Goal: Task Accomplishment & Management: Use online tool/utility

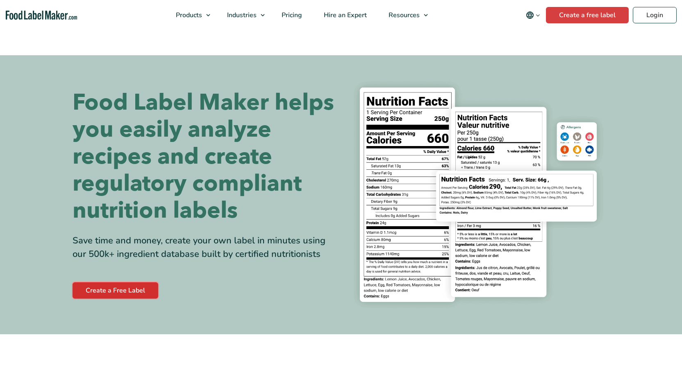
click at [111, 291] on link "Create a Free Label" at bounding box center [115, 291] width 86 height 16
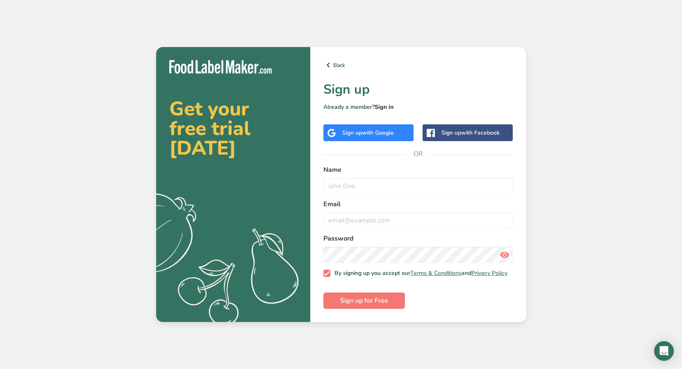
click at [383, 106] on link "Sign in" at bounding box center [383, 107] width 19 height 8
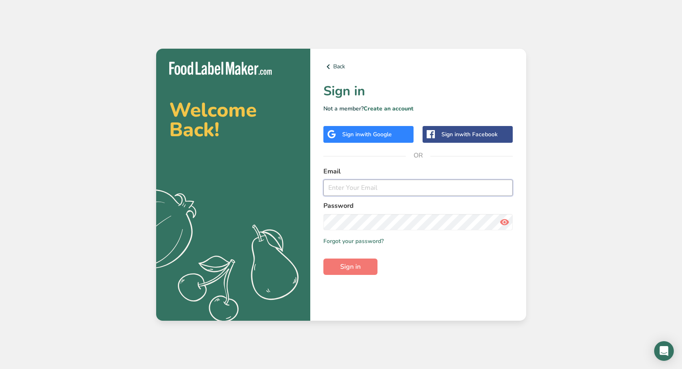
click at [371, 186] on input "email" at bounding box center [418, 188] width 190 height 16
type input "along19870@gmail.com"
click at [323, 259] on button "Sign in" at bounding box center [350, 267] width 54 height 16
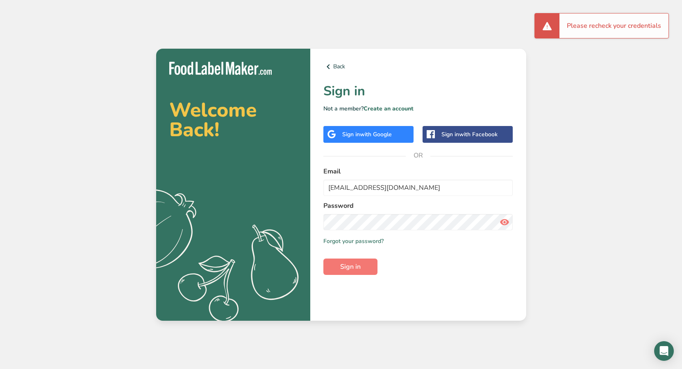
click at [505, 225] on icon at bounding box center [504, 222] width 10 height 15
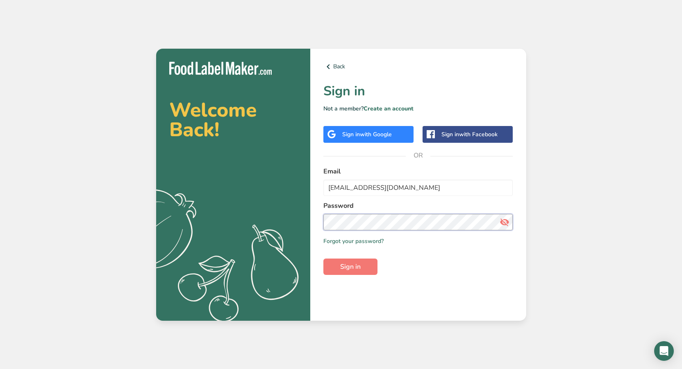
click at [323, 259] on button "Sign in" at bounding box center [350, 267] width 54 height 16
click at [350, 136] on div "Sign in with Google" at bounding box center [367, 134] width 50 height 9
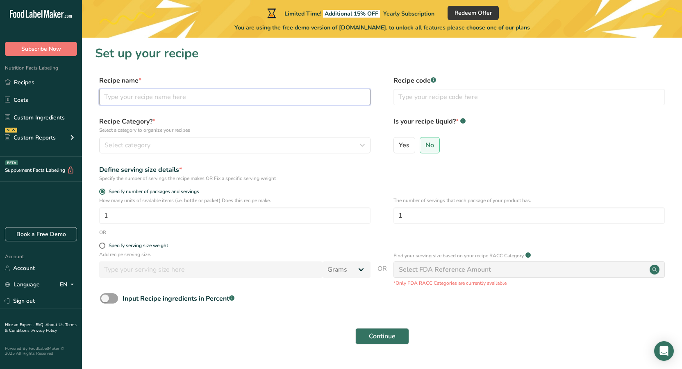
click at [215, 94] on input "text" at bounding box center [234, 97] width 271 height 16
click at [166, 100] on input "text" at bounding box center [234, 97] width 271 height 16
type input "Zen Salmon Bowl"
click at [432, 99] on input "text" at bounding box center [528, 97] width 271 height 16
type input "Lunch/Dinner"
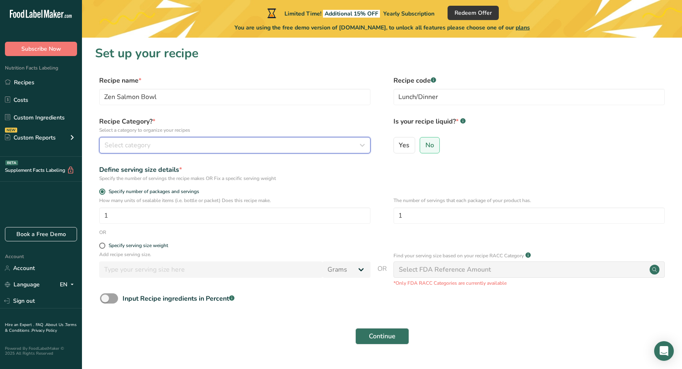
click at [153, 148] on div "Select category" at bounding box center [232, 145] width 256 height 10
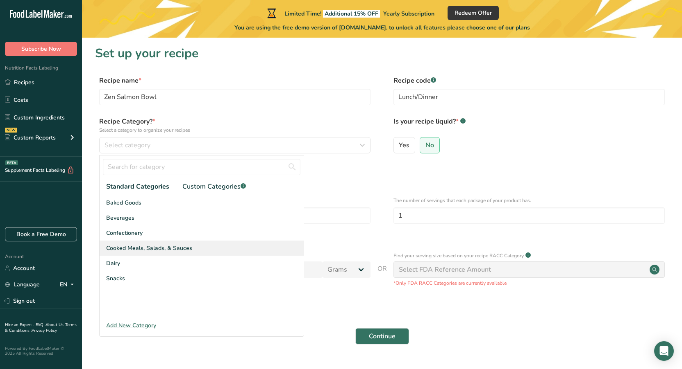
click at [175, 251] on span "Cooked Meals, Salads, & Sauces" at bounding box center [149, 248] width 86 height 9
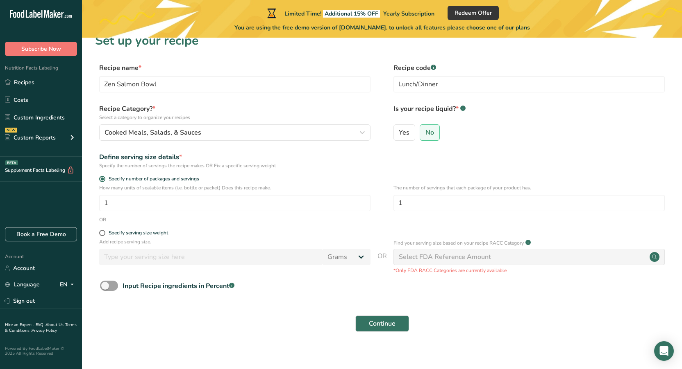
scroll to position [20, 0]
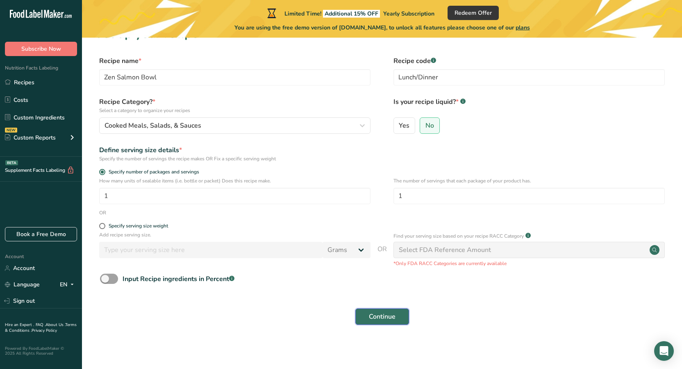
click at [382, 309] on button "Continue" at bounding box center [382, 317] width 54 height 16
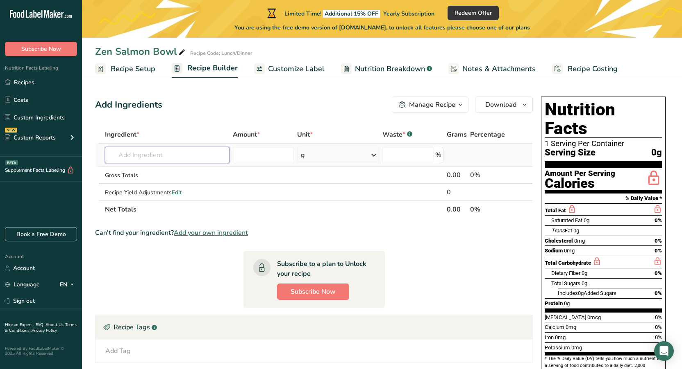
click at [172, 161] on input "text" at bounding box center [167, 155] width 125 height 16
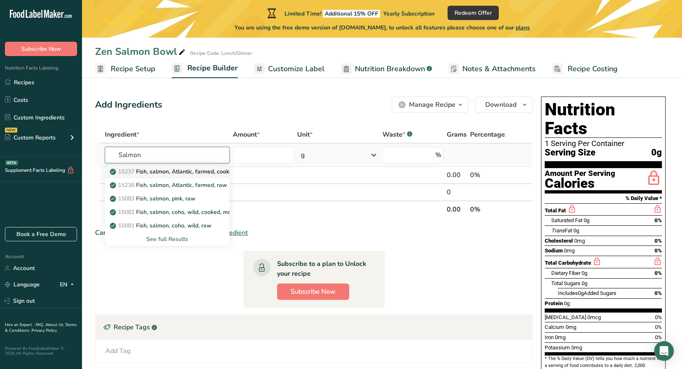
type input "Salmon"
click at [198, 174] on p "15237 Fish, salmon, Atlantic, farmed, cooked, dry heat" at bounding box center [185, 172] width 149 height 9
type input "Fish, salmon, Atlantic, farmed, cooked, dry heat"
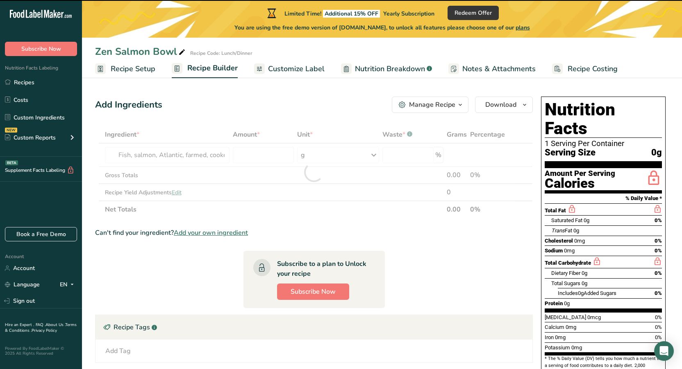
type input "0"
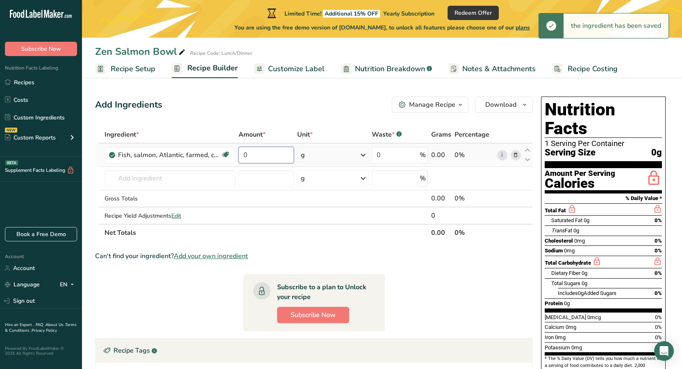
click at [263, 156] on input "0" at bounding box center [265, 155] width 55 height 16
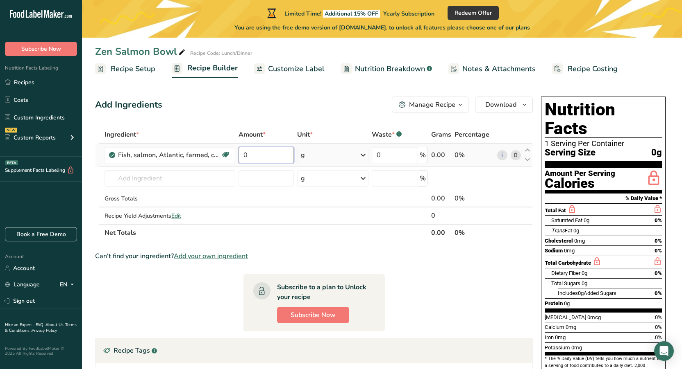
click at [259, 156] on input "0" at bounding box center [265, 155] width 55 height 16
click at [258, 156] on input "0" at bounding box center [265, 155] width 55 height 16
type input "4"
click at [351, 159] on div "Ingredient * Amount * Unit * Waste * .a-a{fill:#347362;}.b-a{fill:#fff;} Grams …" at bounding box center [313, 183] width 437 height 115
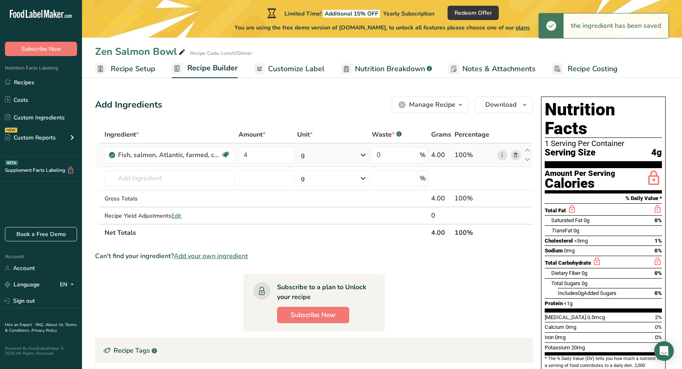
click at [361, 154] on icon at bounding box center [363, 155] width 10 height 15
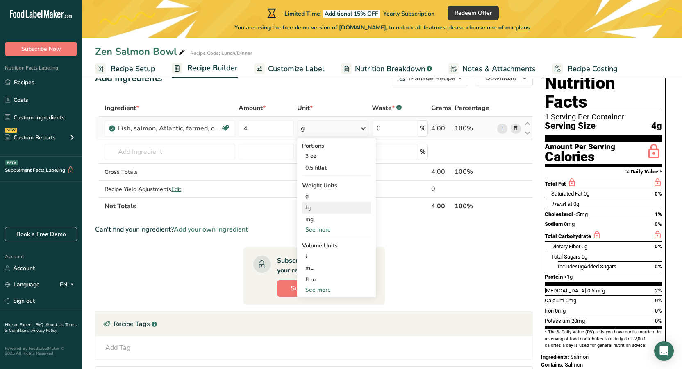
scroll to position [41, 0]
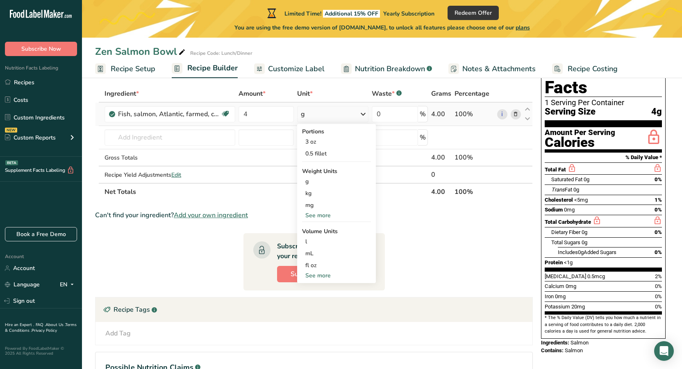
click at [327, 216] on div "See more" at bounding box center [336, 215] width 69 height 9
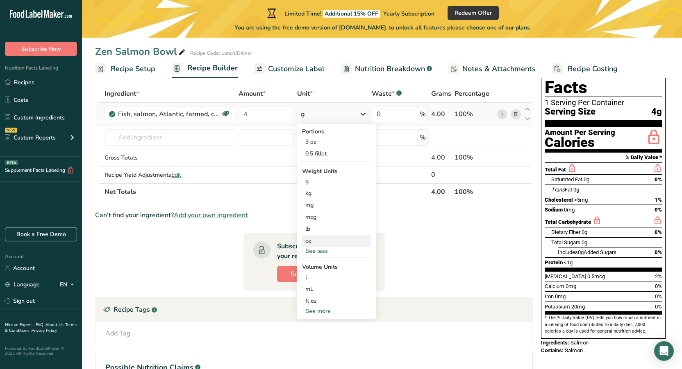
click at [322, 244] on div "oz" at bounding box center [336, 241] width 69 height 12
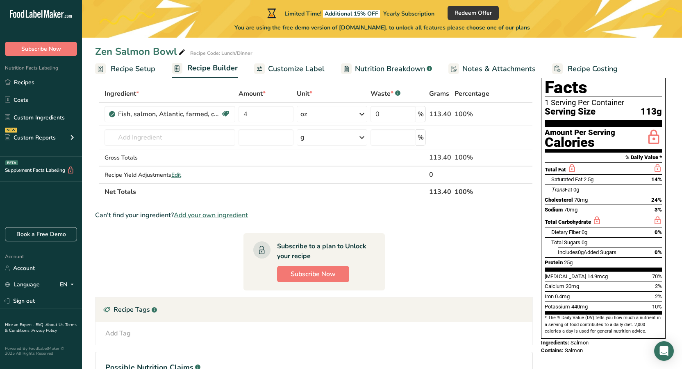
scroll to position [0, 0]
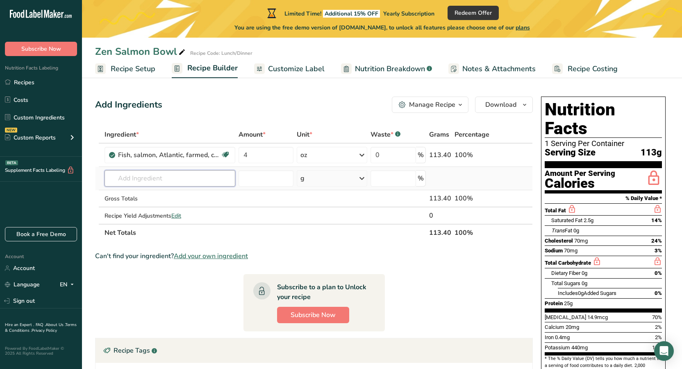
click at [160, 179] on input "text" at bounding box center [169, 178] width 131 height 16
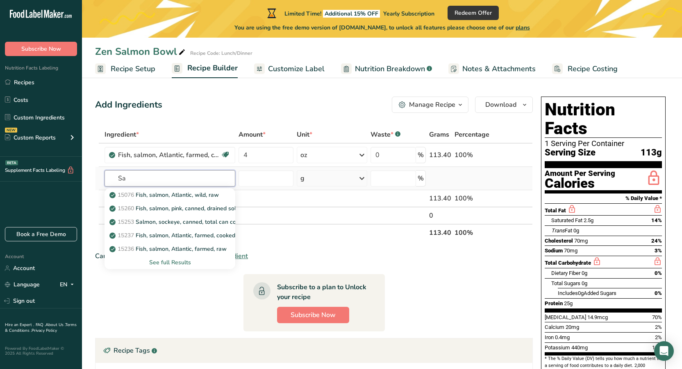
type input "S"
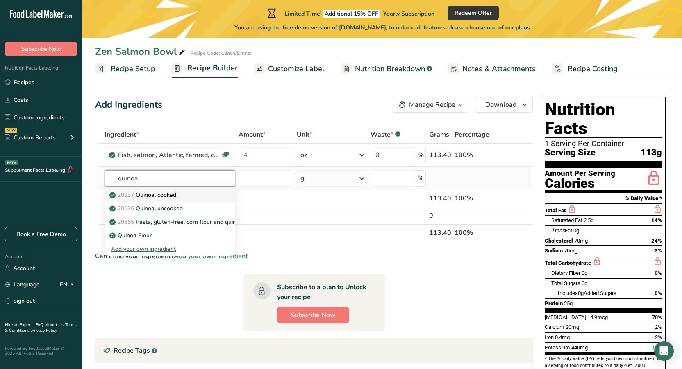
type input "quinoa"
click at [169, 197] on p "20137 Quinoa, cooked" at bounding box center [143, 195] width 65 height 9
type input "Quinoa, cooked"
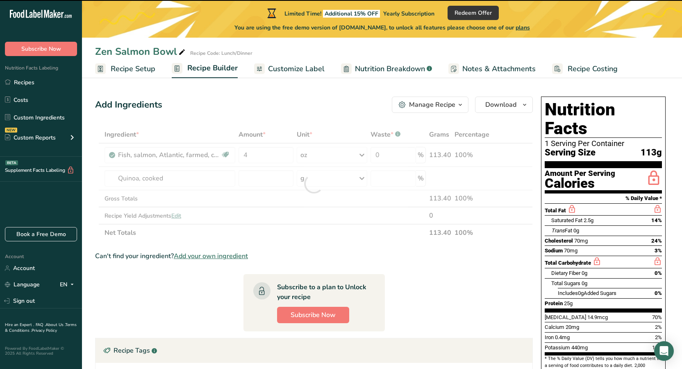
type input "0"
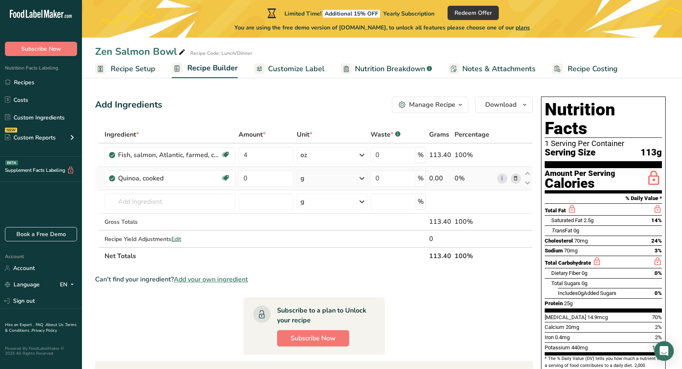
click at [341, 182] on div "g" at bounding box center [332, 178] width 70 height 16
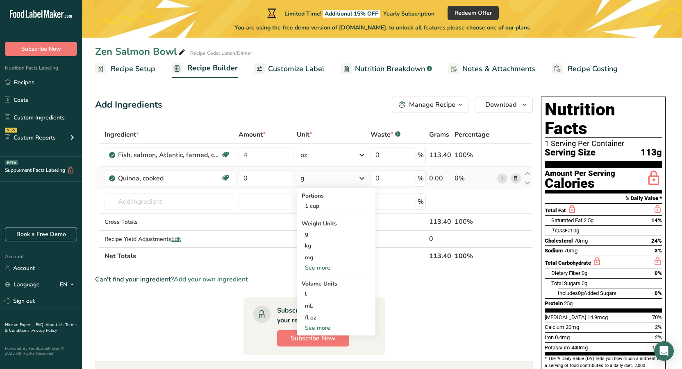
click at [322, 328] on div "See more" at bounding box center [335, 328] width 69 height 9
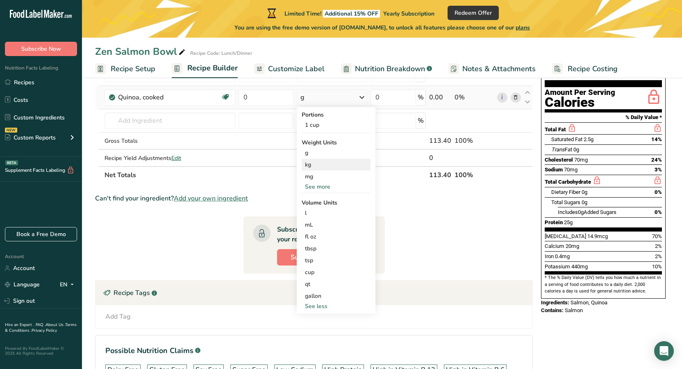
scroll to position [82, 0]
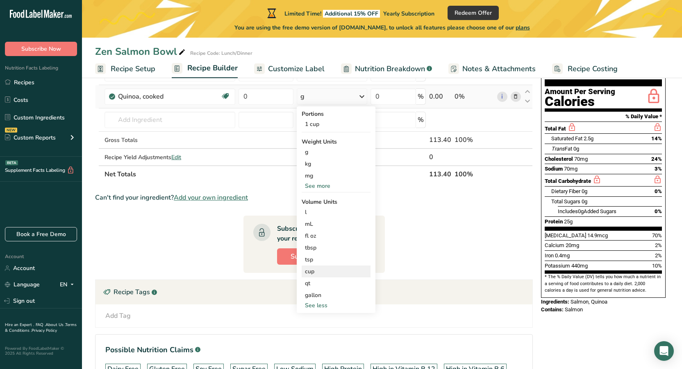
click at [314, 270] on div "cup" at bounding box center [336, 271] width 62 height 9
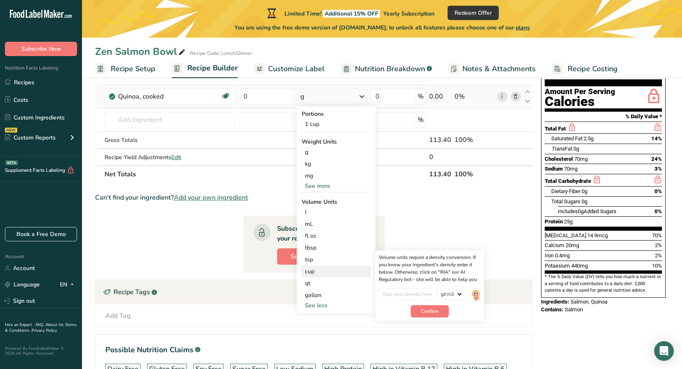
click at [313, 272] on div "cup" at bounding box center [336, 271] width 62 height 9
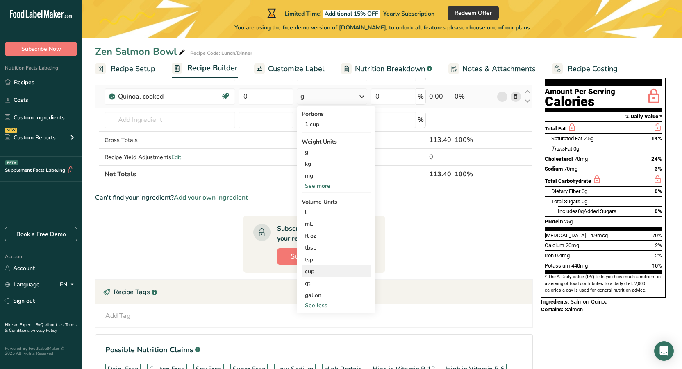
click at [313, 272] on div "cup" at bounding box center [336, 271] width 62 height 9
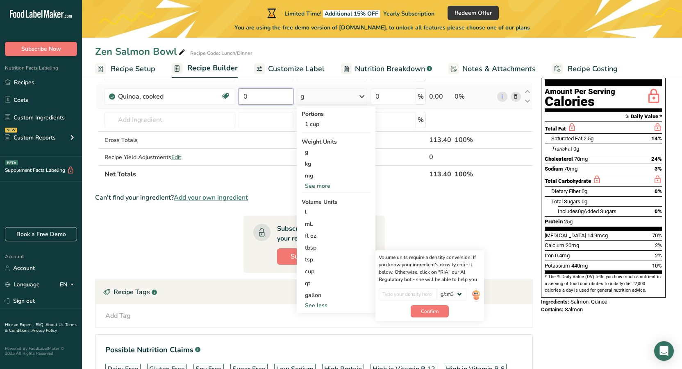
click at [249, 101] on input "0" at bounding box center [265, 96] width 55 height 16
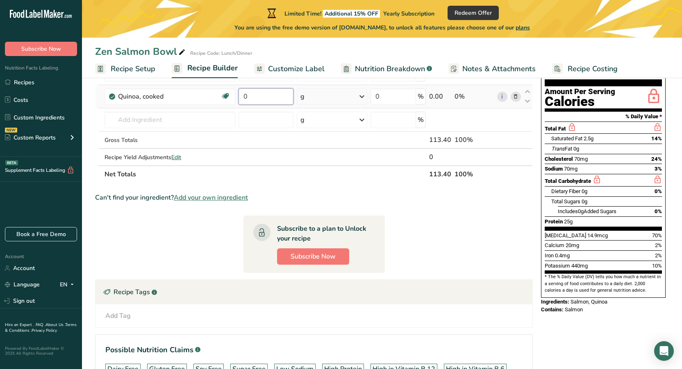
drag, startPoint x: 249, startPoint y: 101, endPoint x: 238, endPoint y: 101, distance: 11.1
click at [238, 101] on td "0" at bounding box center [266, 96] width 58 height 23
click at [330, 96] on div "Ingredient * Amount * Unit * Waste * .a-a{fill:#347362;}.b-a{fill:#fff;} Grams …" at bounding box center [313, 113] width 437 height 139
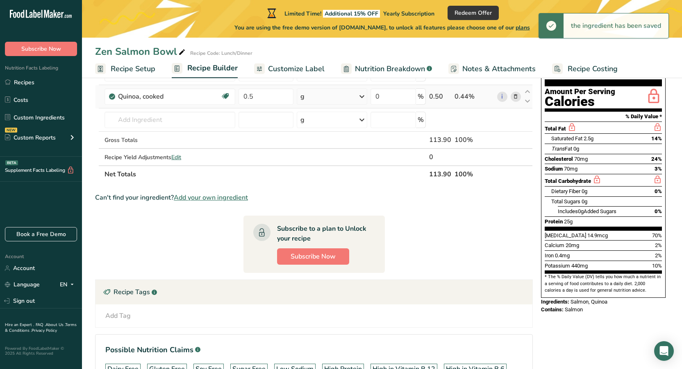
click at [330, 96] on div "g" at bounding box center [332, 96] width 70 height 16
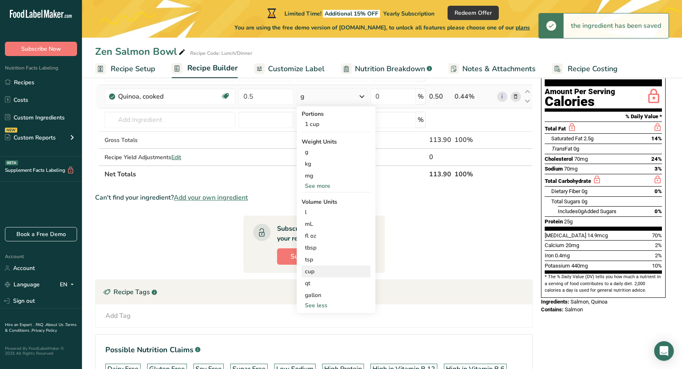
click at [322, 266] on div "cup Volume units require a density conversion. If you know your ingredient's de…" at bounding box center [335, 272] width 69 height 12
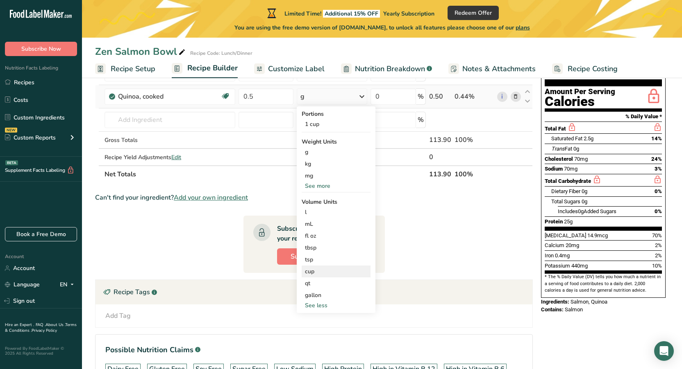
click at [334, 277] on div "cup Volume units require a density conversion. If you know your ingredient's de…" at bounding box center [335, 272] width 69 height 12
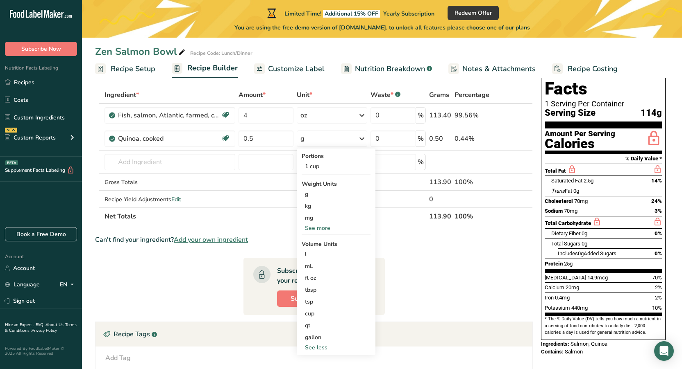
scroll to position [0, 0]
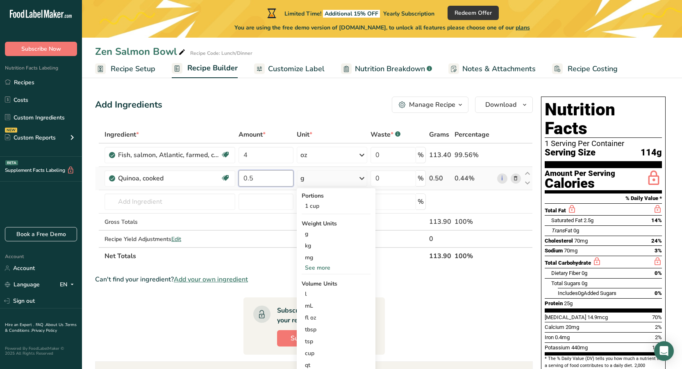
click at [267, 183] on input "0.5" at bounding box center [265, 178] width 55 height 16
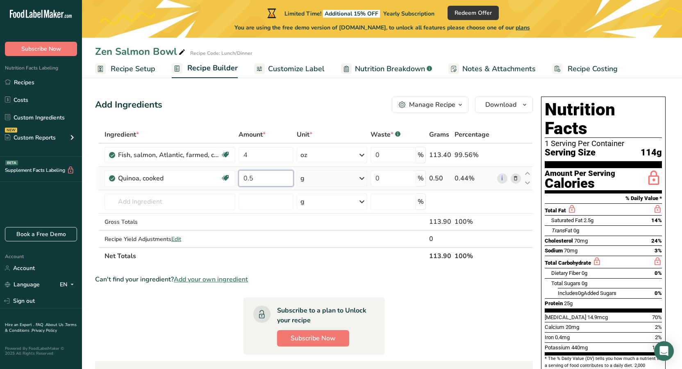
click at [267, 183] on input "0.5" at bounding box center [265, 178] width 55 height 16
type input "93"
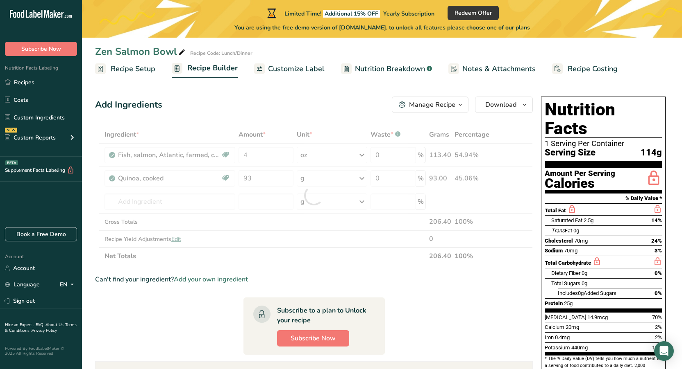
click at [393, 271] on section "Ingredient * Amount * Unit * Waste * .a-a{fill:#347362;}.b-a{fill:#fff;} Grams …" at bounding box center [313, 313] width 437 height 374
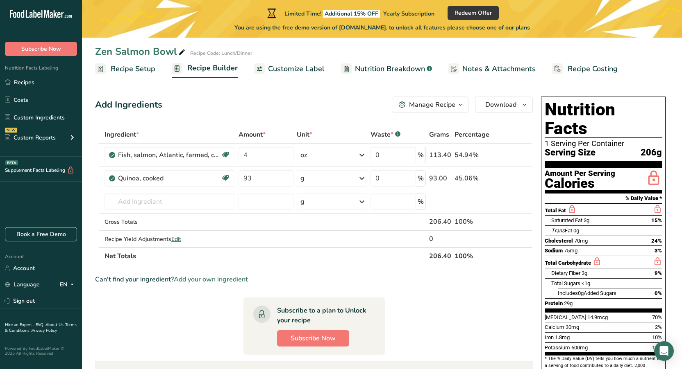
click at [431, 302] on section "Ingredient * Amount * Unit * Waste * .a-a{fill:#347362;}.b-a{fill:#fff;} Grams …" at bounding box center [313, 313] width 437 height 374
click at [128, 197] on input "text" at bounding box center [169, 202] width 131 height 16
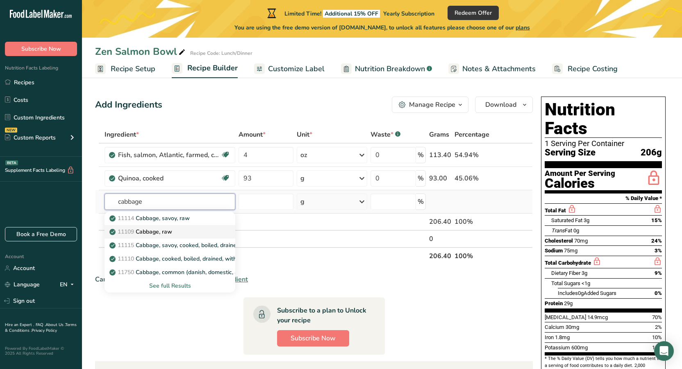
type input "cabbage"
click at [147, 234] on p "11109 Cabbage, raw" at bounding box center [141, 232] width 61 height 9
type input "Cabbage, raw"
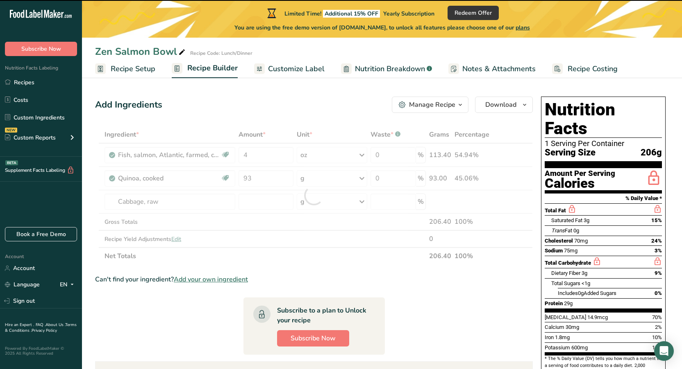
type input "0"
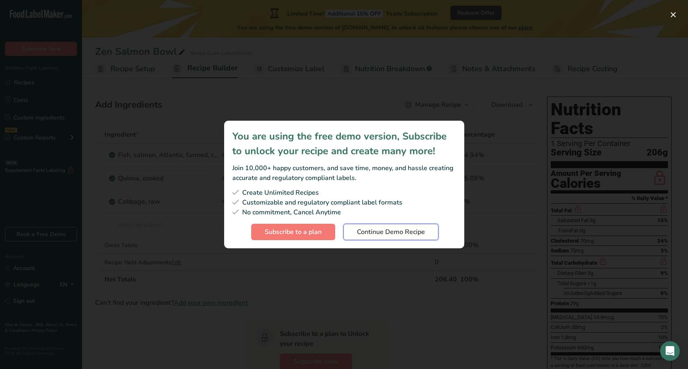
click at [368, 234] on span "Continue Demo Recipe" at bounding box center [391, 232] width 68 height 10
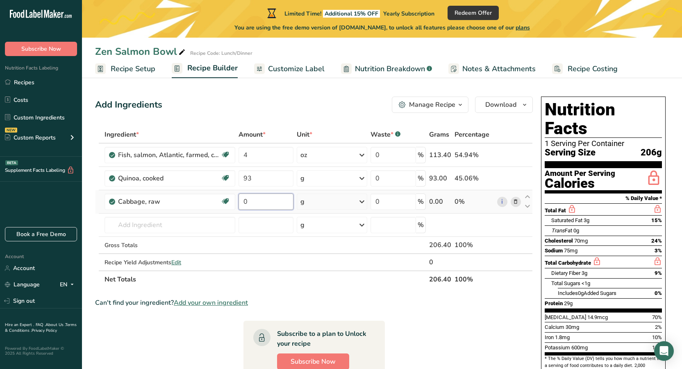
click at [261, 204] on input "0" at bounding box center [265, 202] width 55 height 16
drag, startPoint x: 261, startPoint y: 204, endPoint x: 239, endPoint y: 204, distance: 22.1
click at [239, 204] on input "0" at bounding box center [265, 202] width 55 height 16
type input "93"
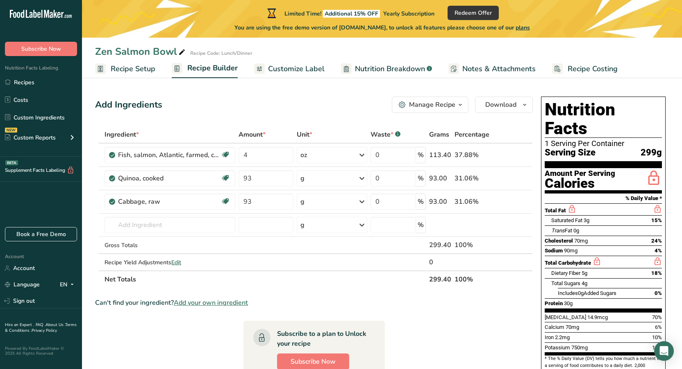
click at [256, 102] on div "Add Ingredients Manage Recipe Delete Recipe Duplicate Recipe Scale Recipe Save …" at bounding box center [313, 105] width 437 height 16
